Goal: Task Accomplishment & Management: Use online tool/utility

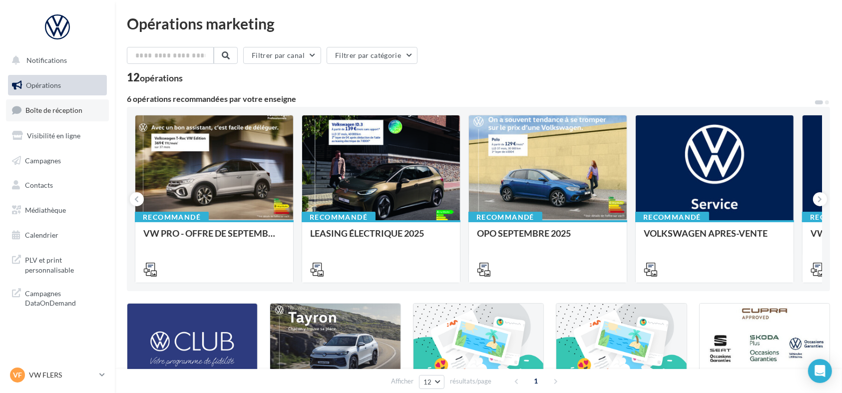
click at [86, 120] on link "Boîte de réception" at bounding box center [57, 109] width 103 height 21
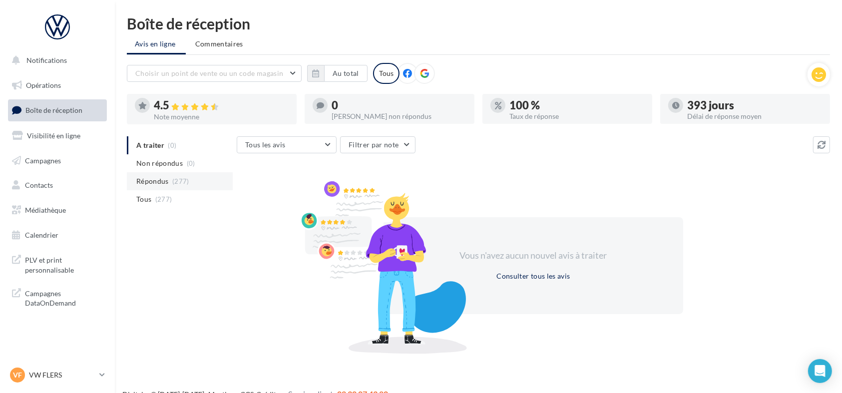
click at [174, 180] on span "(277)" at bounding box center [180, 181] width 17 height 8
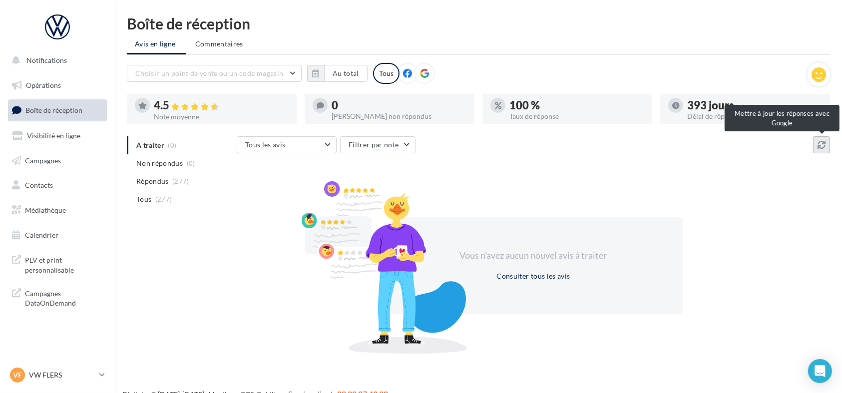
click at [825, 151] on button at bounding box center [821, 144] width 17 height 17
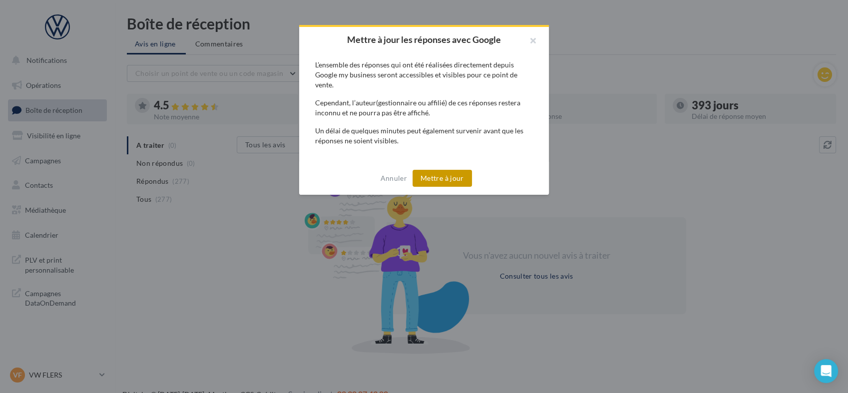
click at [457, 183] on button "Mettre à jour" at bounding box center [442, 178] width 59 height 17
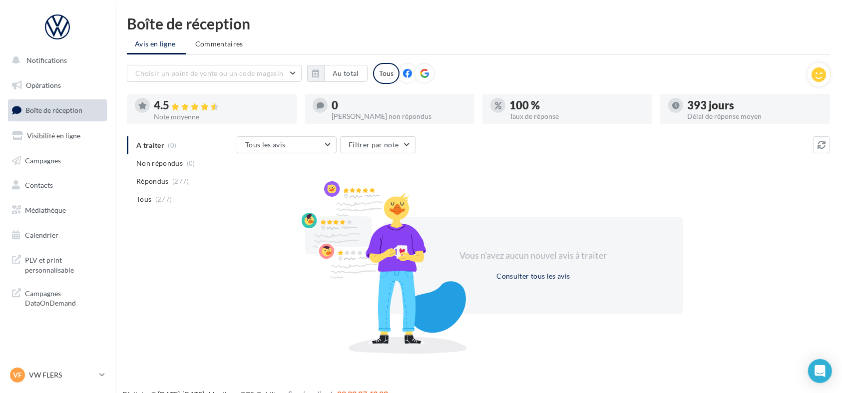
click at [293, 231] on div "Vous n'avez aucun nouvel avis à traiter Consulter tous les avis" at bounding box center [534, 265] width 594 height 161
